Goal: Task Accomplishment & Management: Complete application form

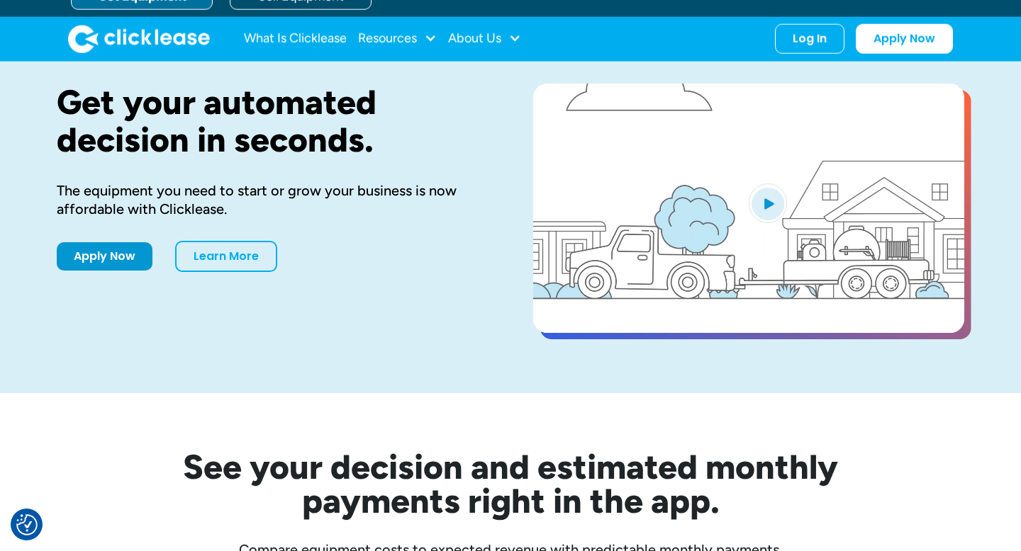
scroll to position [109, 0]
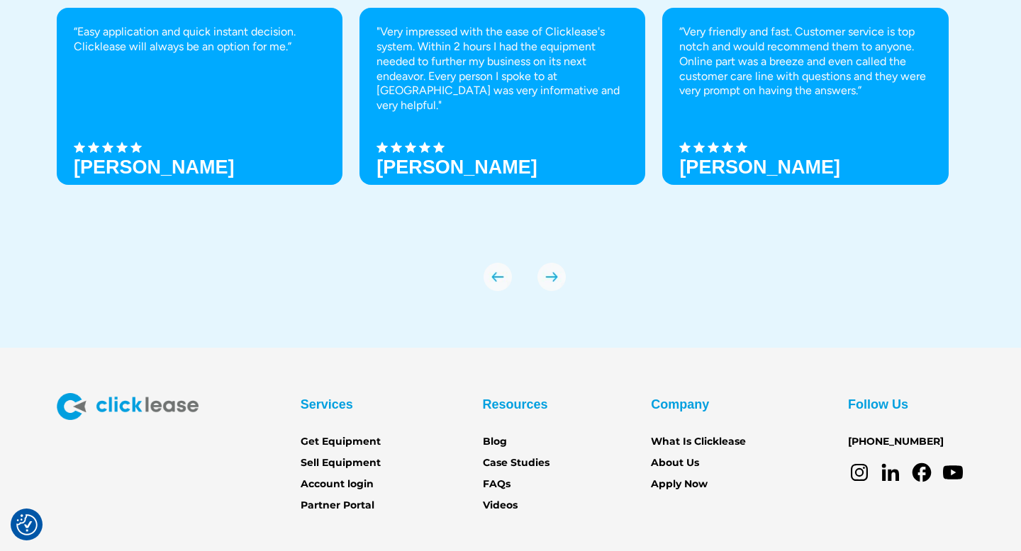
scroll to position [5008, 0]
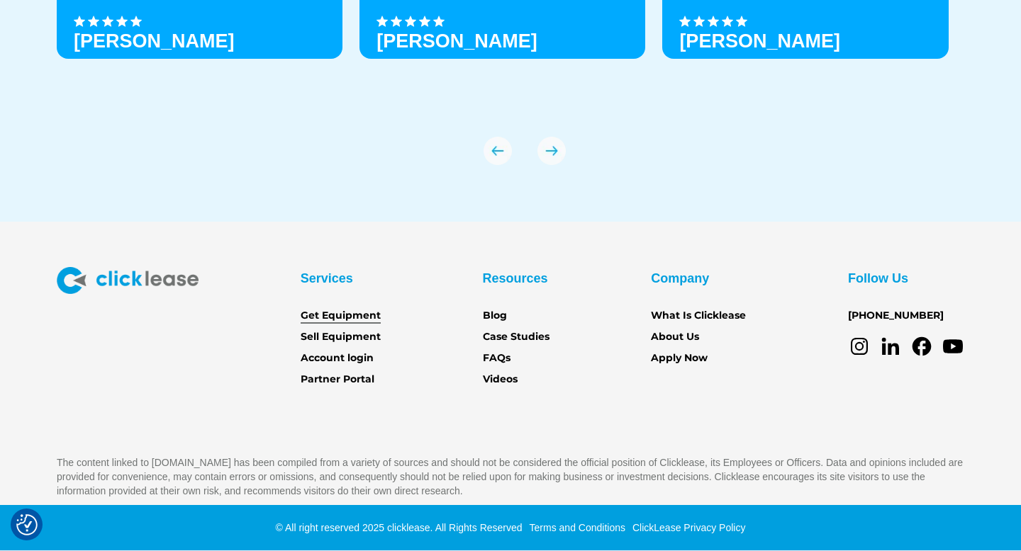
click at [352, 315] on link "Get Equipment" at bounding box center [341, 316] width 80 height 16
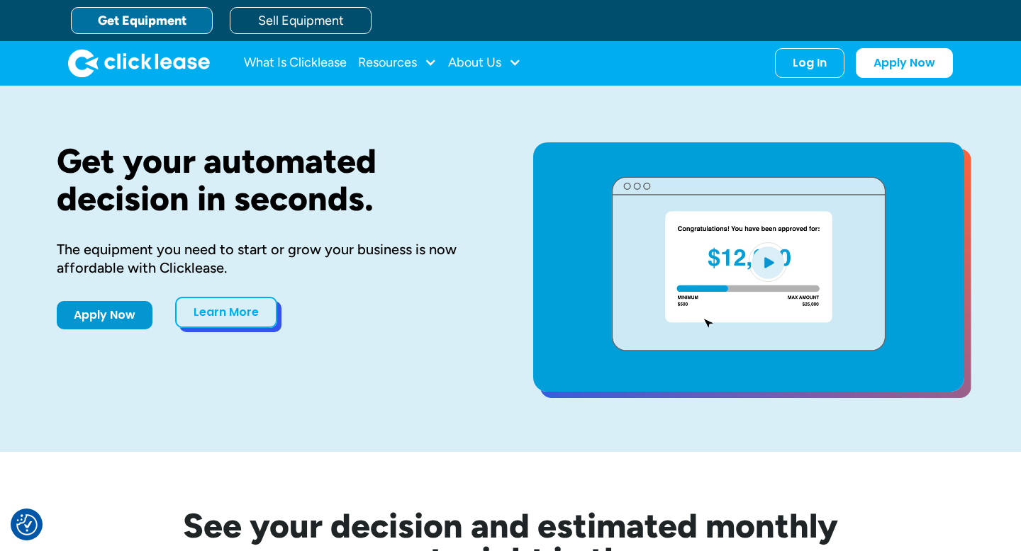
click at [234, 313] on link "Learn More" at bounding box center [226, 312] width 102 height 31
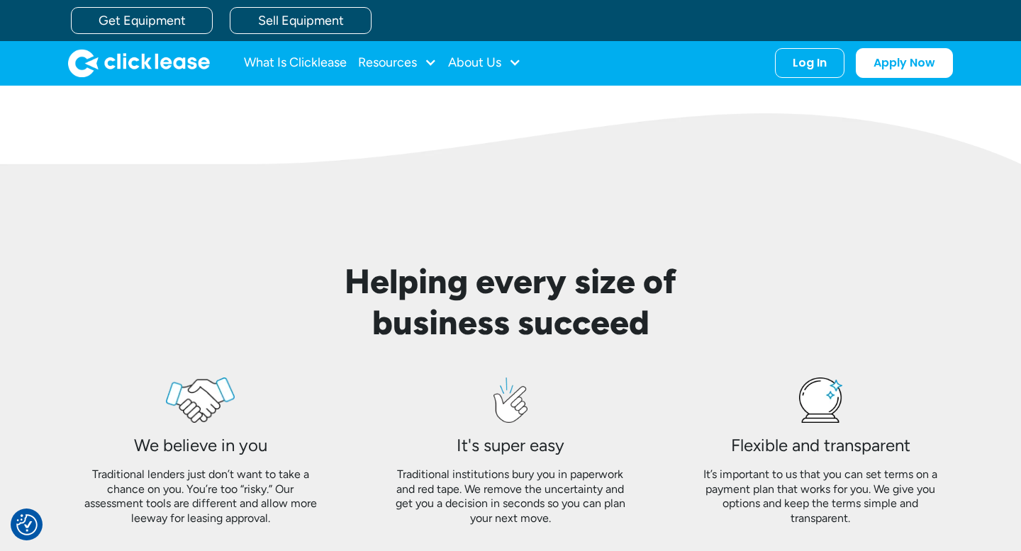
scroll to position [997, 0]
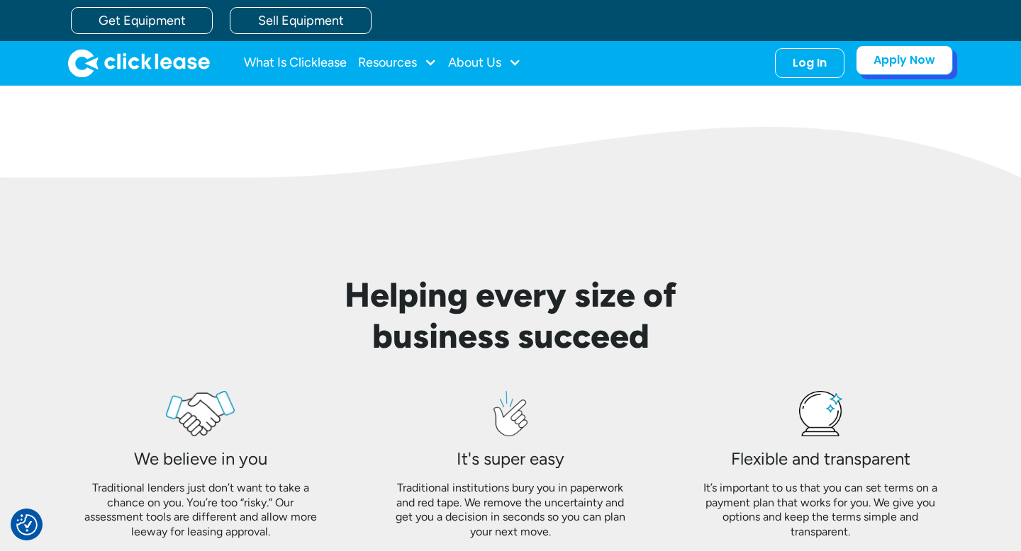
click at [885, 62] on link "Apply Now" at bounding box center [904, 60] width 97 height 30
